Goal: Information Seeking & Learning: Learn about a topic

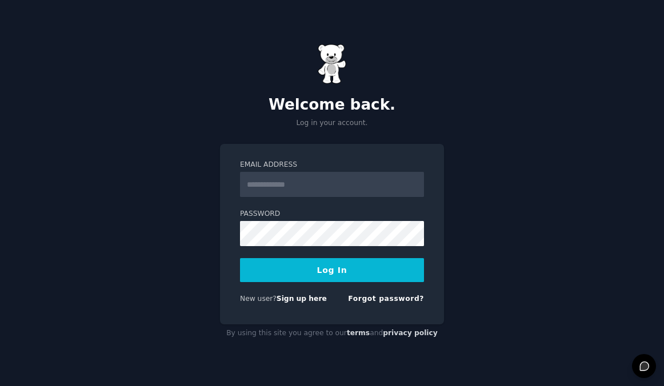
click at [293, 189] on input "Email Address" at bounding box center [332, 184] width 184 height 25
type input "**********"
click at [297, 216] on label "Password" at bounding box center [332, 214] width 184 height 10
click at [329, 261] on button "Log In" at bounding box center [332, 270] width 184 height 24
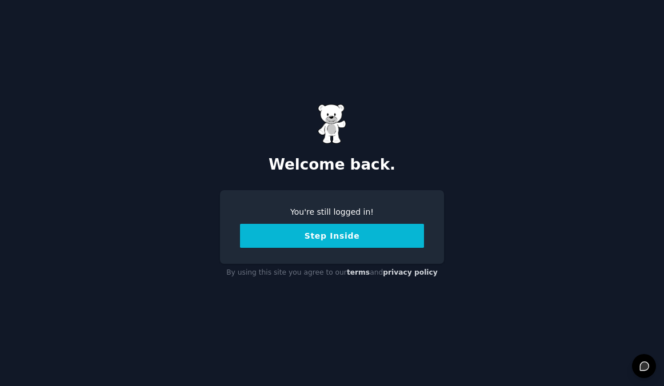
click at [335, 241] on button "Step Inside" at bounding box center [332, 236] width 184 height 24
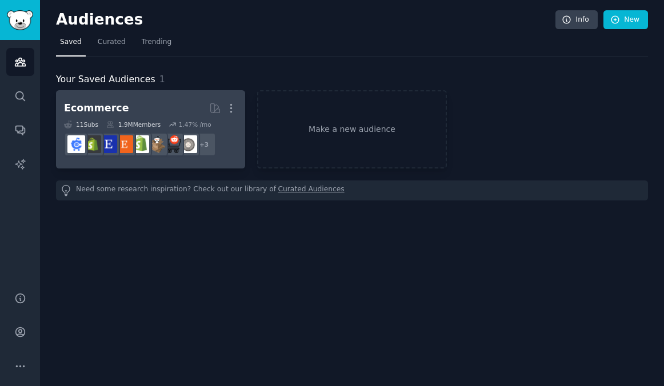
click at [123, 102] on h2 "Ecommerce More" at bounding box center [150, 108] width 173 height 20
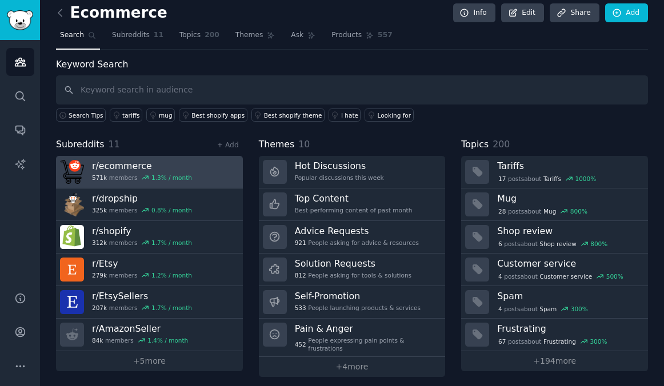
scroll to position [7, 0]
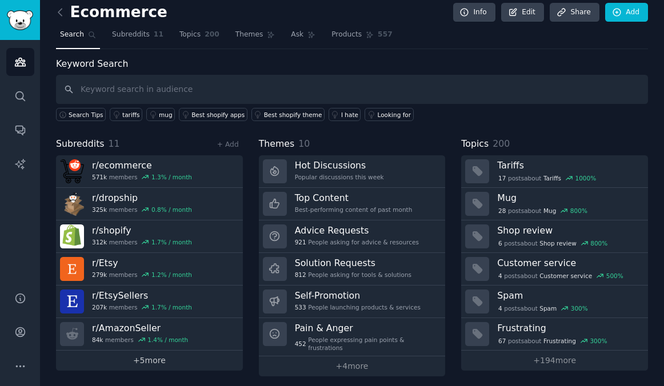
click at [158, 360] on link "+ 5 more" at bounding box center [149, 361] width 187 height 20
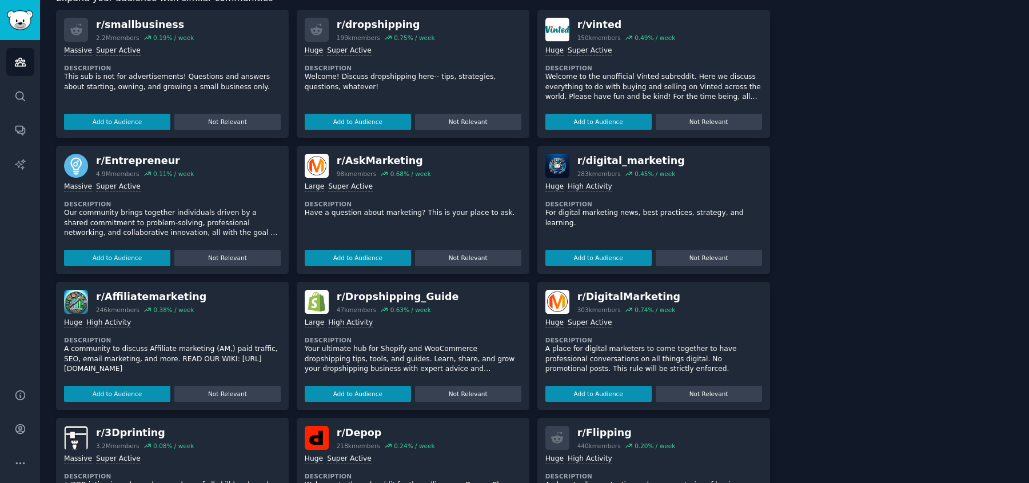
scroll to position [551, 0]
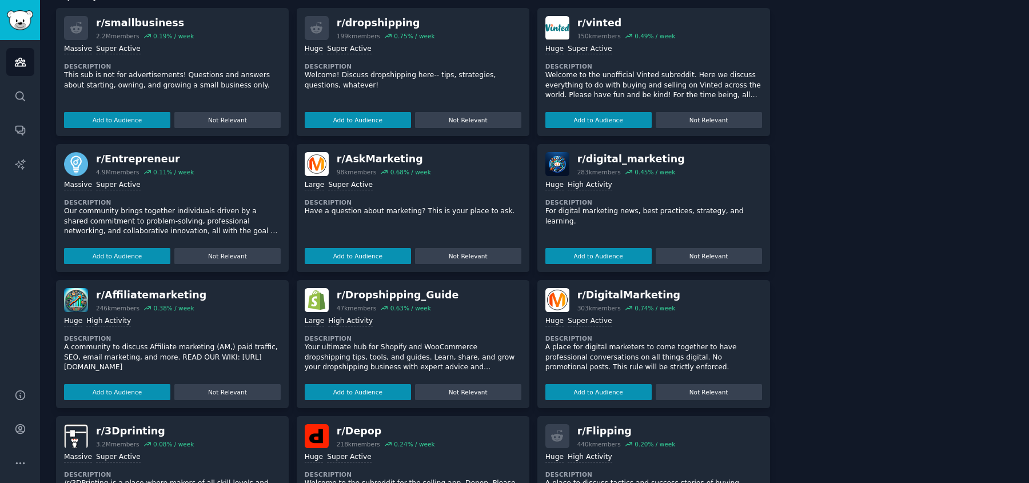
click at [664, 206] on div "About this audience Curated Audience 1.9M Members ↑ 1.5 % / month Age Size Acti…" at bounding box center [899, 29] width 227 height 1030
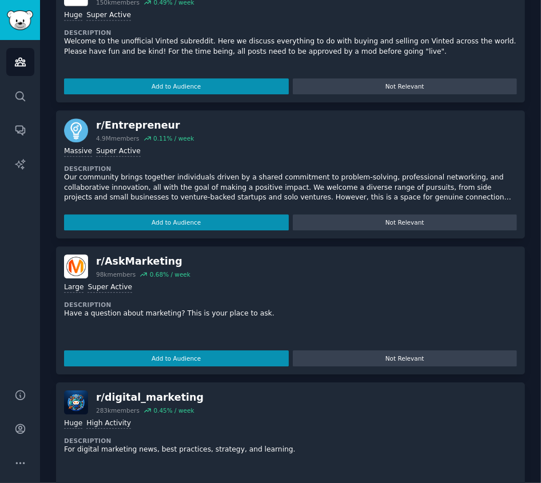
scroll to position [1533, 0]
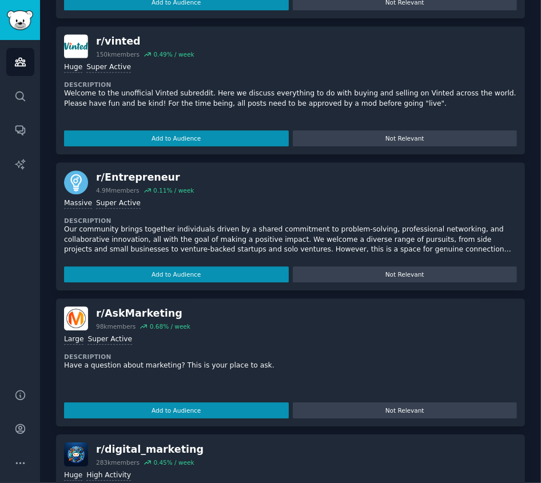
click at [365, 26] on div "r/ vinted 150k members 0.49 % / week >= 95th percentile for submissions / day H…" at bounding box center [290, 90] width 469 height 128
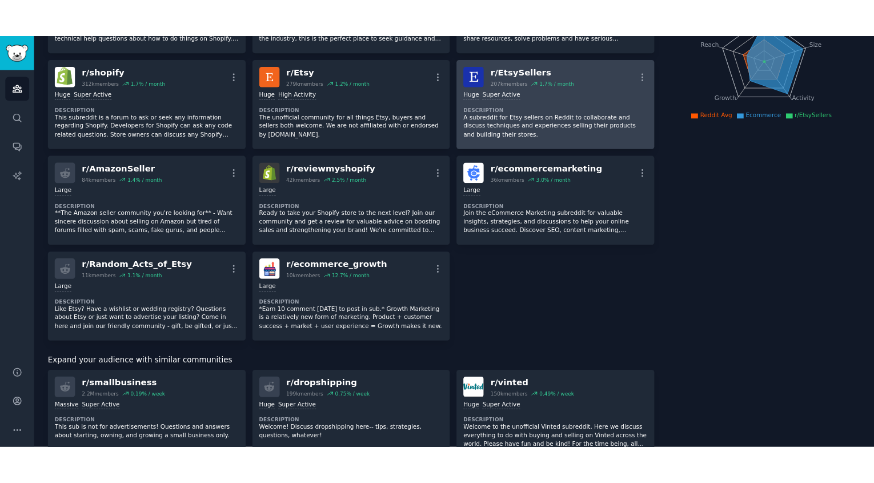
scroll to position [0, 0]
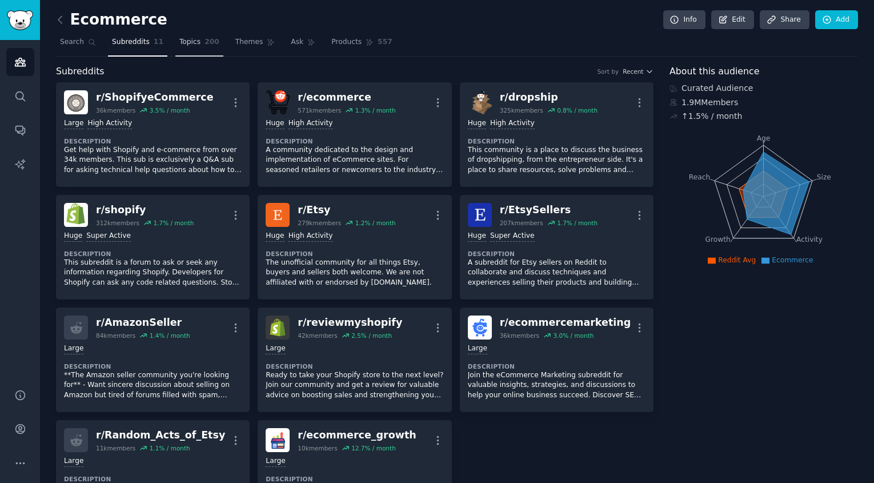
click at [190, 41] on span "Topics" at bounding box center [189, 42] width 21 height 10
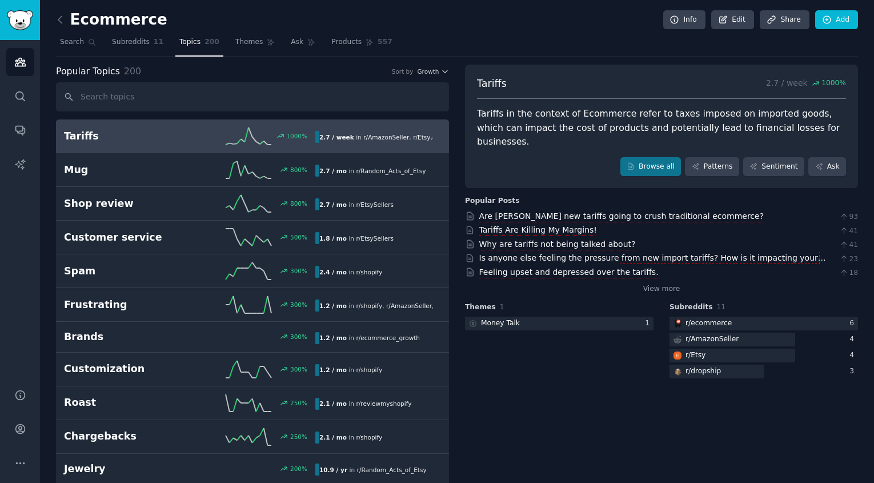
click at [229, 31] on div "Ecommerce Info Edit Share Add" at bounding box center [457, 21] width 802 height 23
click at [238, 38] on span "Themes" at bounding box center [249, 42] width 28 height 10
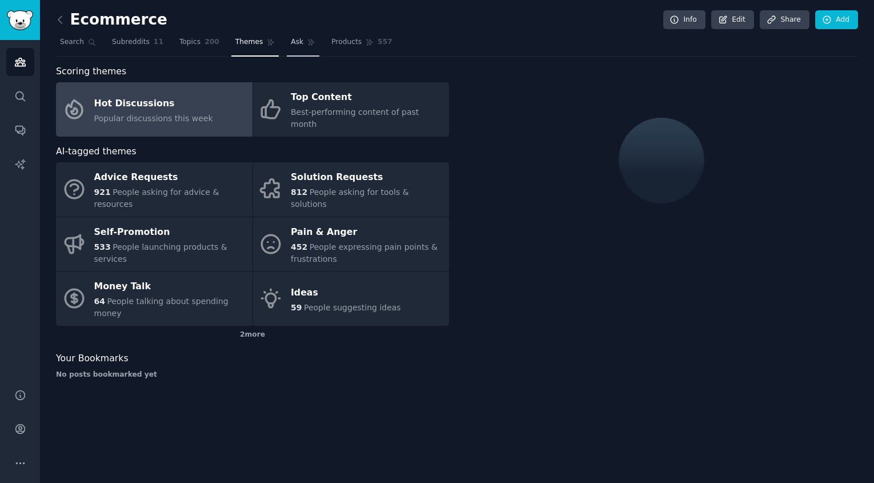
click at [297, 43] on span "Ask" at bounding box center [297, 42] width 13 height 10
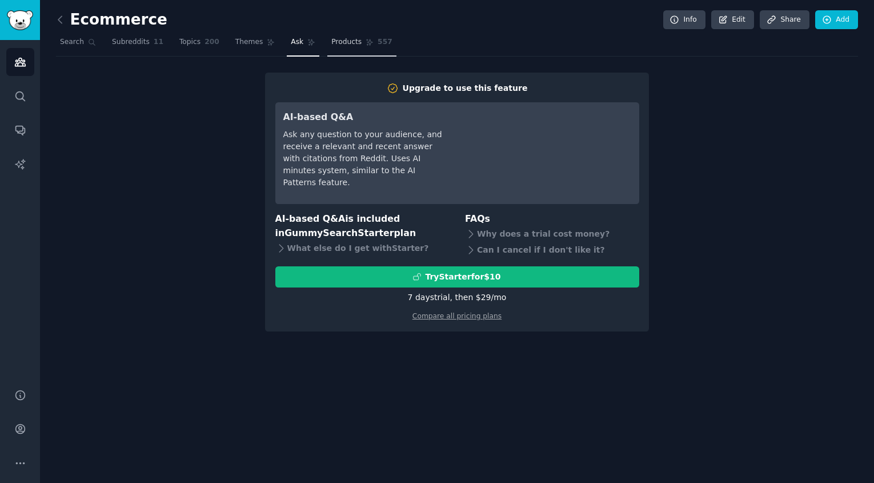
click at [336, 43] on span "Products" at bounding box center [346, 42] width 30 height 10
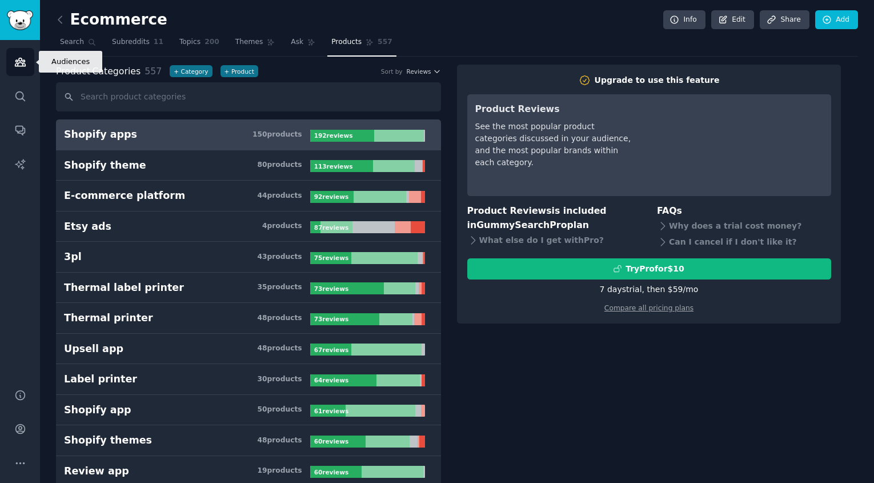
click at [20, 74] on link "Audiences" at bounding box center [20, 62] width 28 height 28
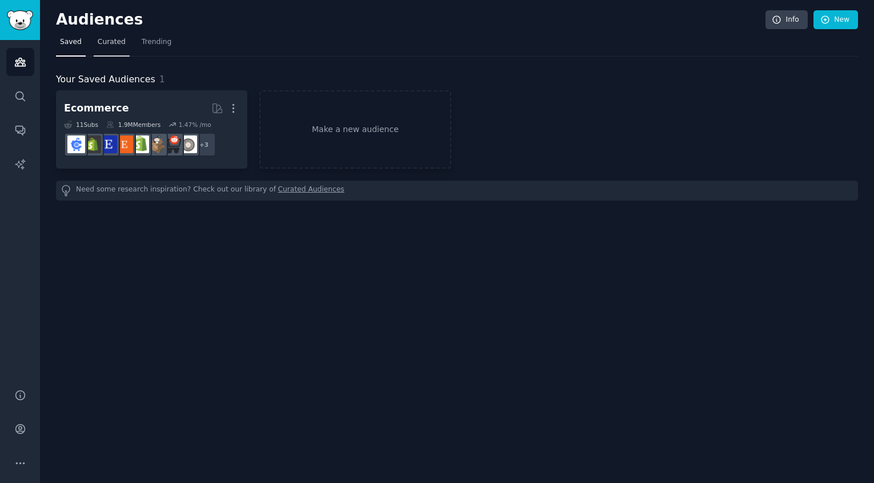
click at [119, 44] on span "Curated" at bounding box center [112, 42] width 28 height 10
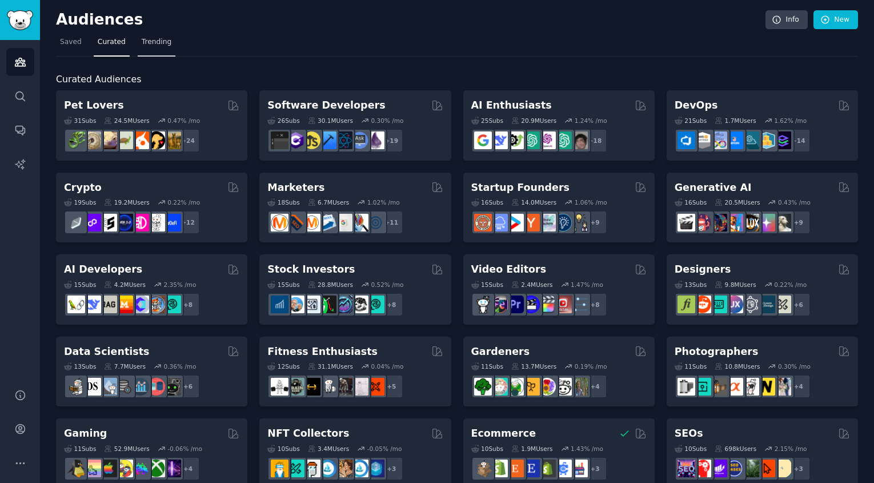
click at [158, 38] on span "Trending" at bounding box center [157, 42] width 30 height 10
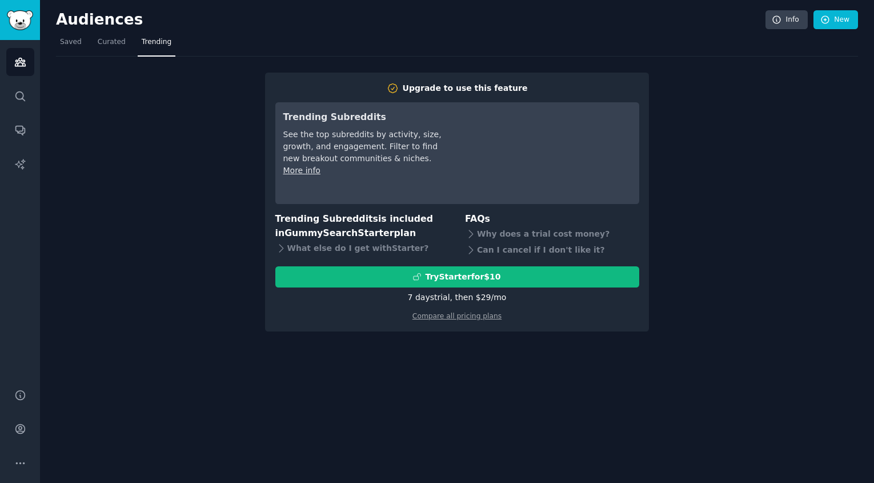
click at [87, 39] on nav "Saved Curated Trending" at bounding box center [457, 44] width 802 height 23
click at [78, 39] on span "Saved" at bounding box center [71, 42] width 22 height 10
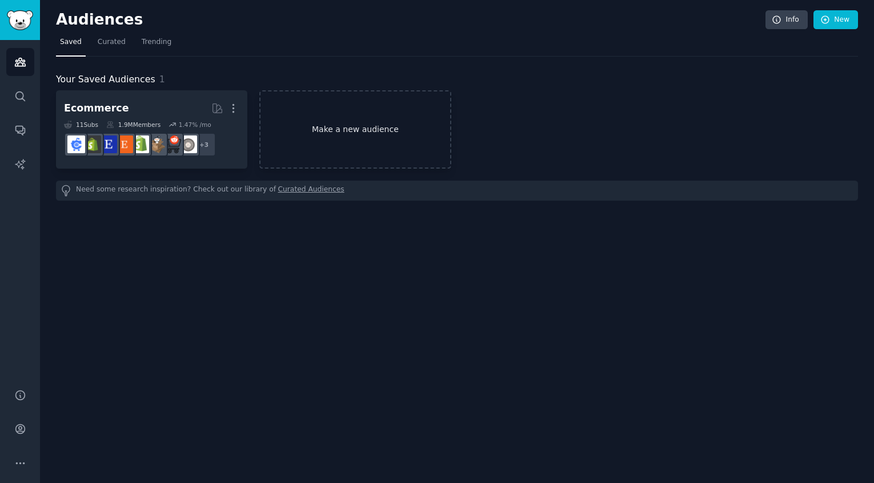
click at [396, 122] on link "Make a new audience" at bounding box center [354, 129] width 191 height 78
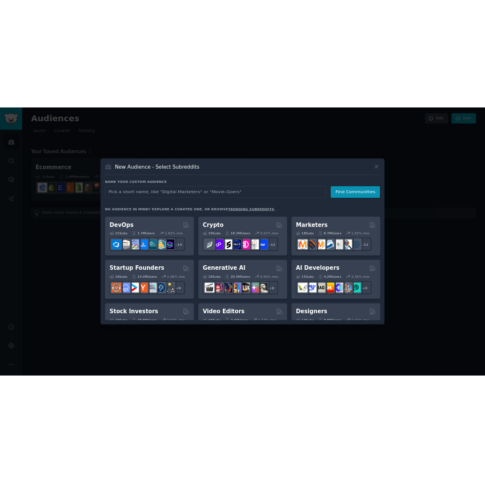
scroll to position [67, 0]
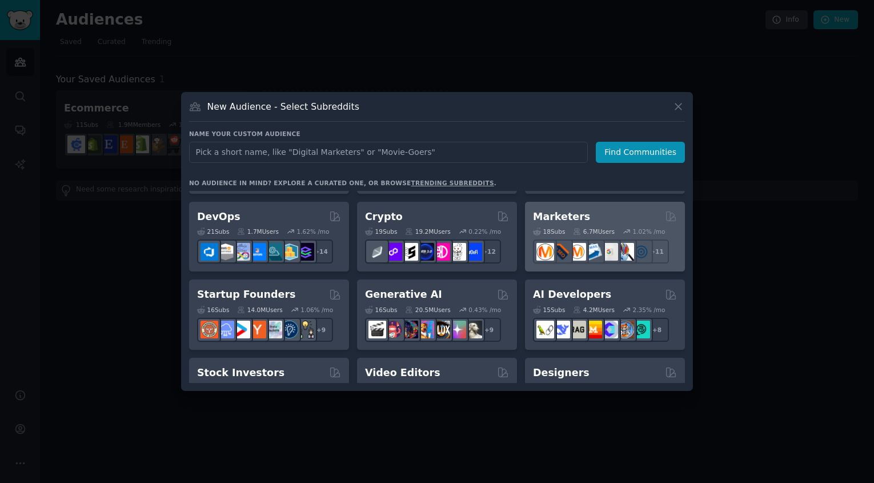
click at [590, 215] on div "Marketers" at bounding box center [605, 217] width 144 height 14
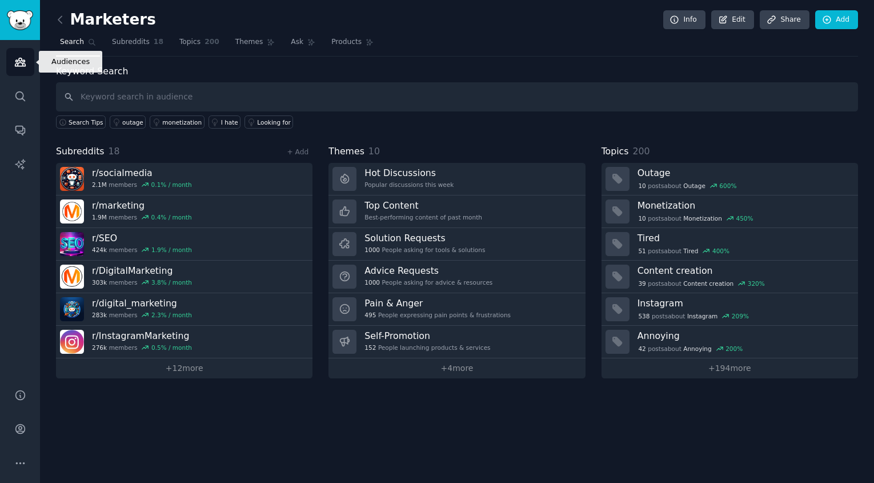
click at [22, 74] on link "Audiences" at bounding box center [20, 62] width 28 height 28
